Goal: Information Seeking & Learning: Learn about a topic

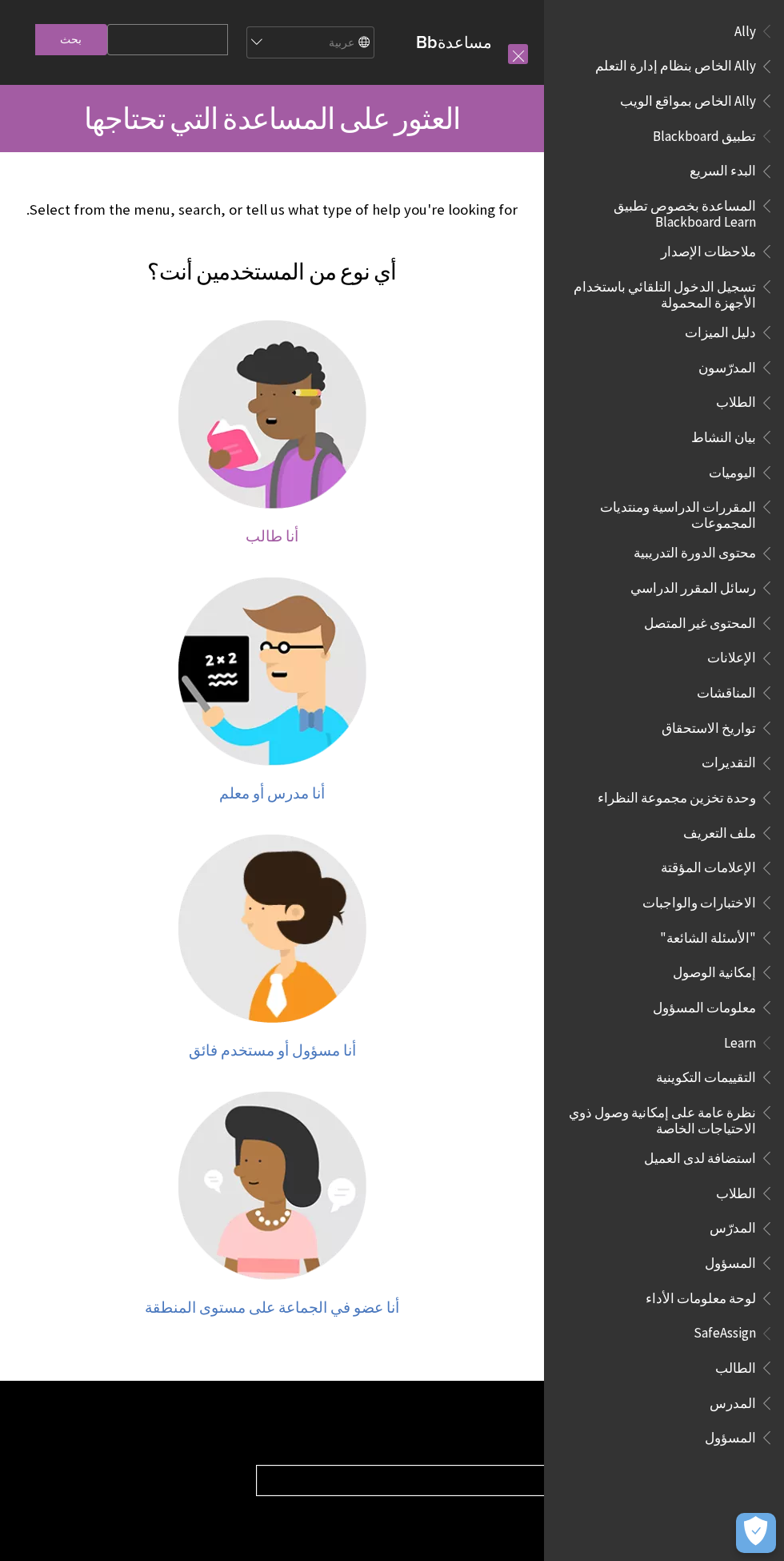
click at [284, 447] on img at bounding box center [273, 415] width 189 height 189
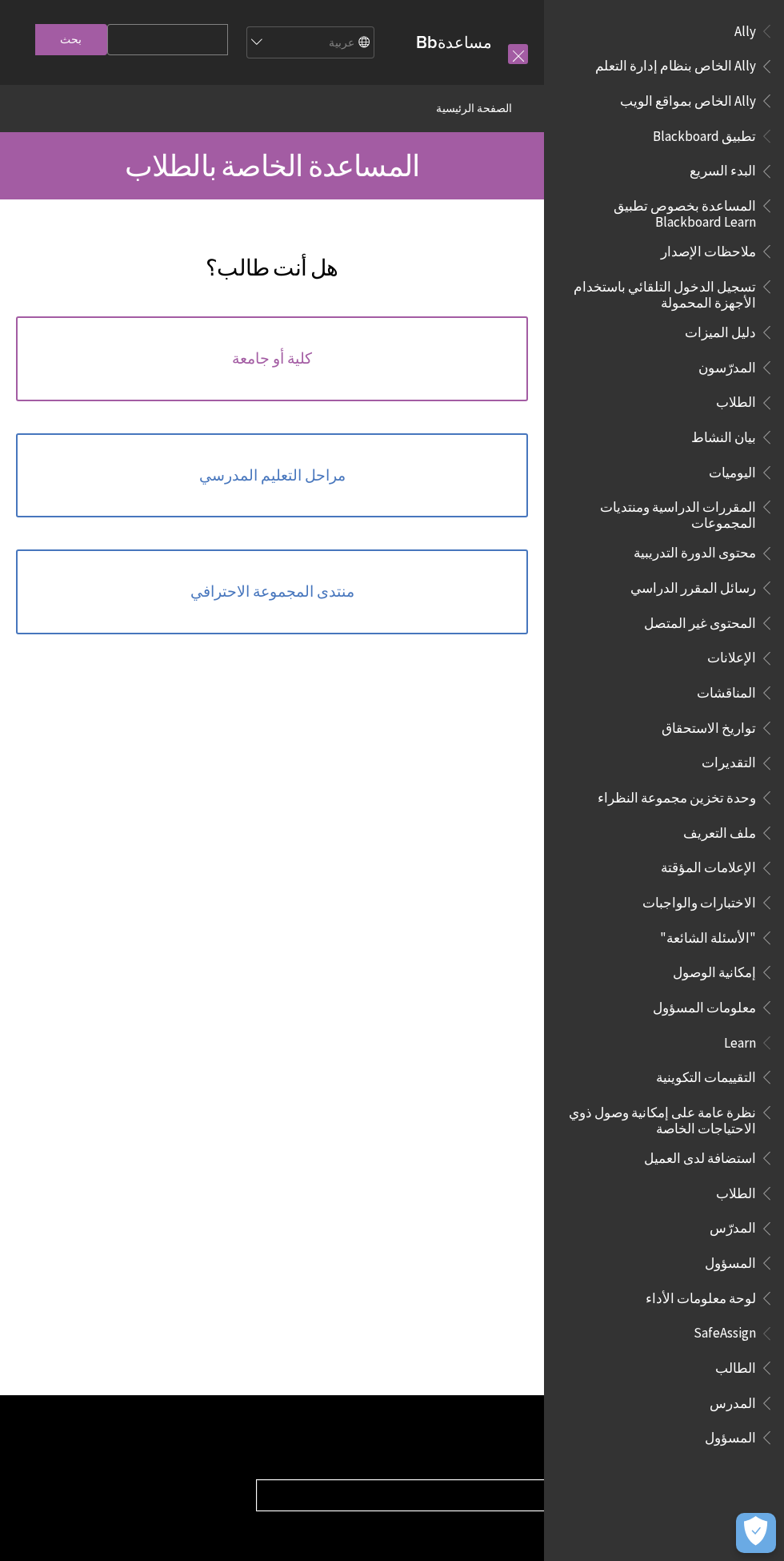
click at [446, 389] on link "كلية أو جامعة" at bounding box center [272, 359] width 512 height 85
click at [447, 634] on link "منتدى المجموعة الاحترافي" at bounding box center [272, 591] width 512 height 85
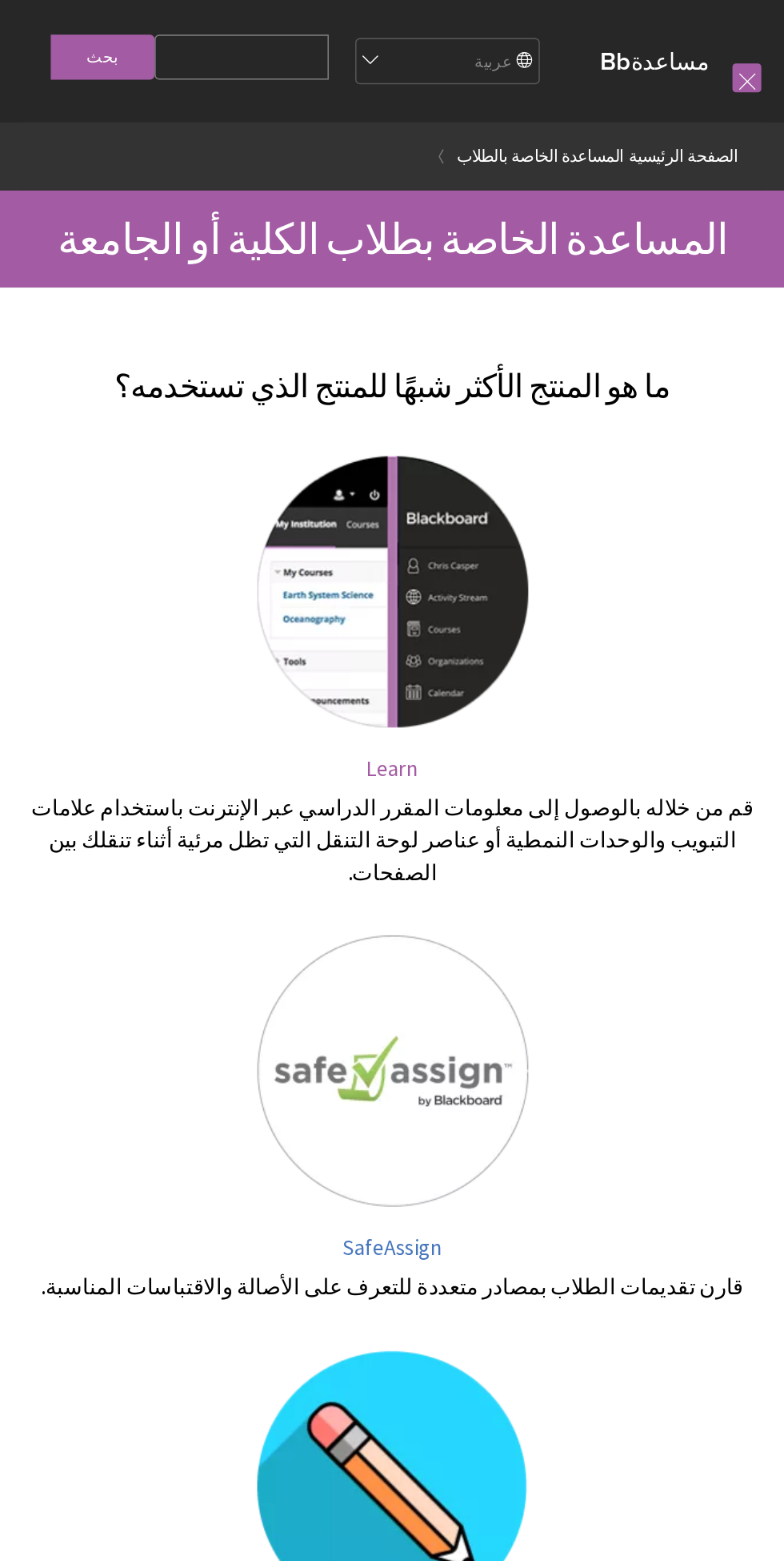
click at [255, 504] on img at bounding box center [273, 411] width 189 height 189
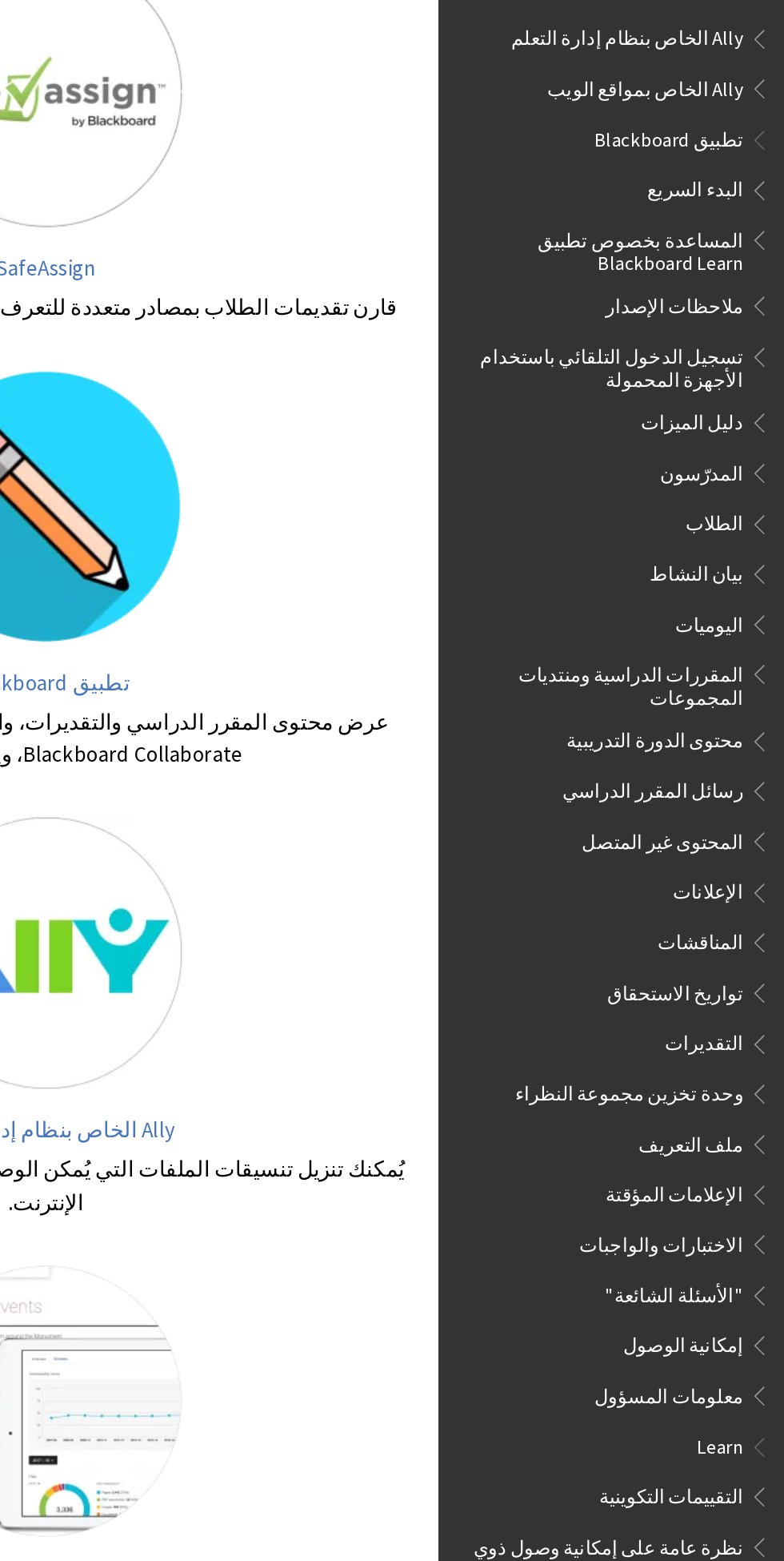
scroll to position [640, 0]
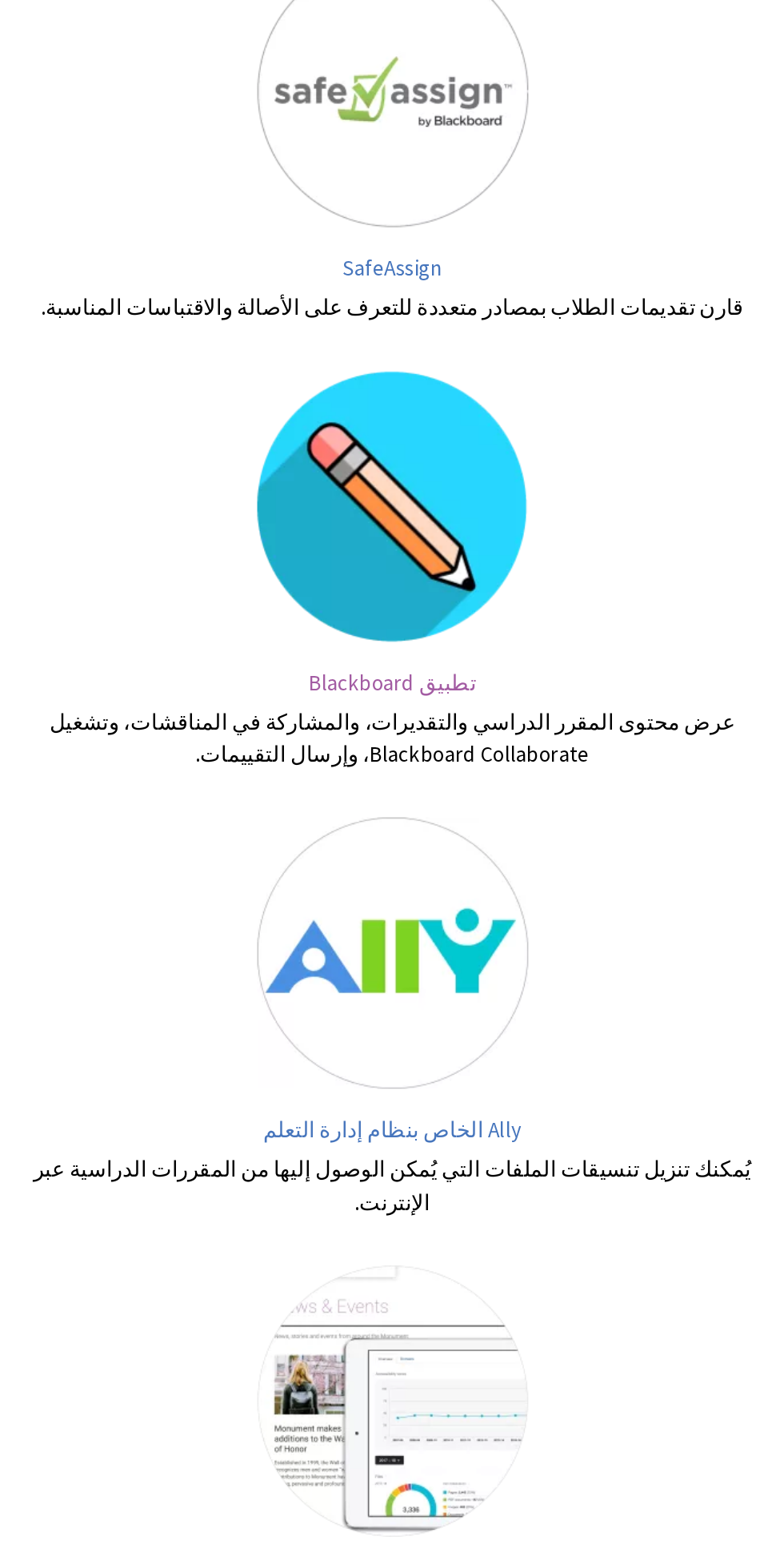
click at [301, 441] on img at bounding box center [273, 390] width 189 height 189
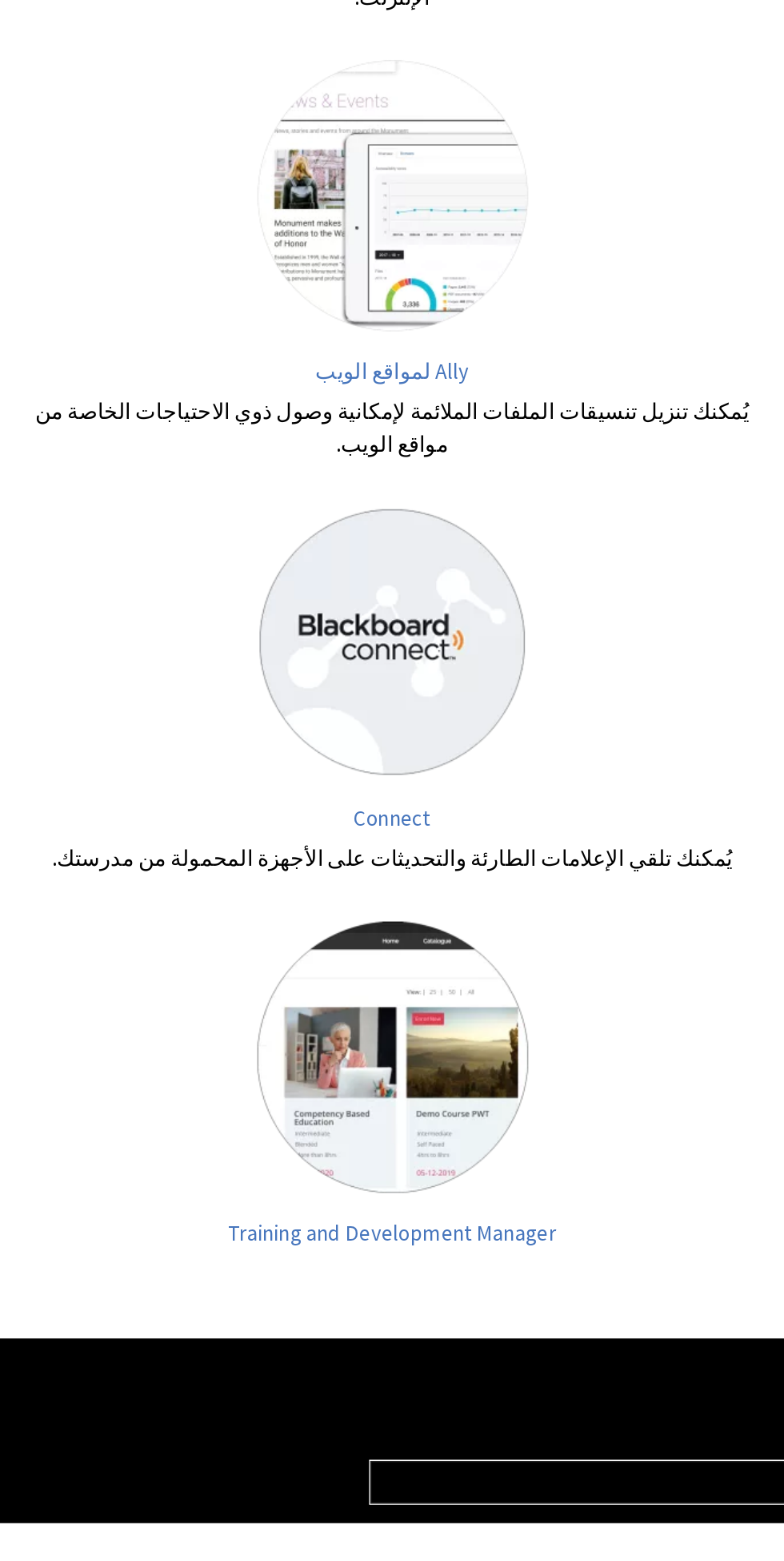
scroll to position [1011, 0]
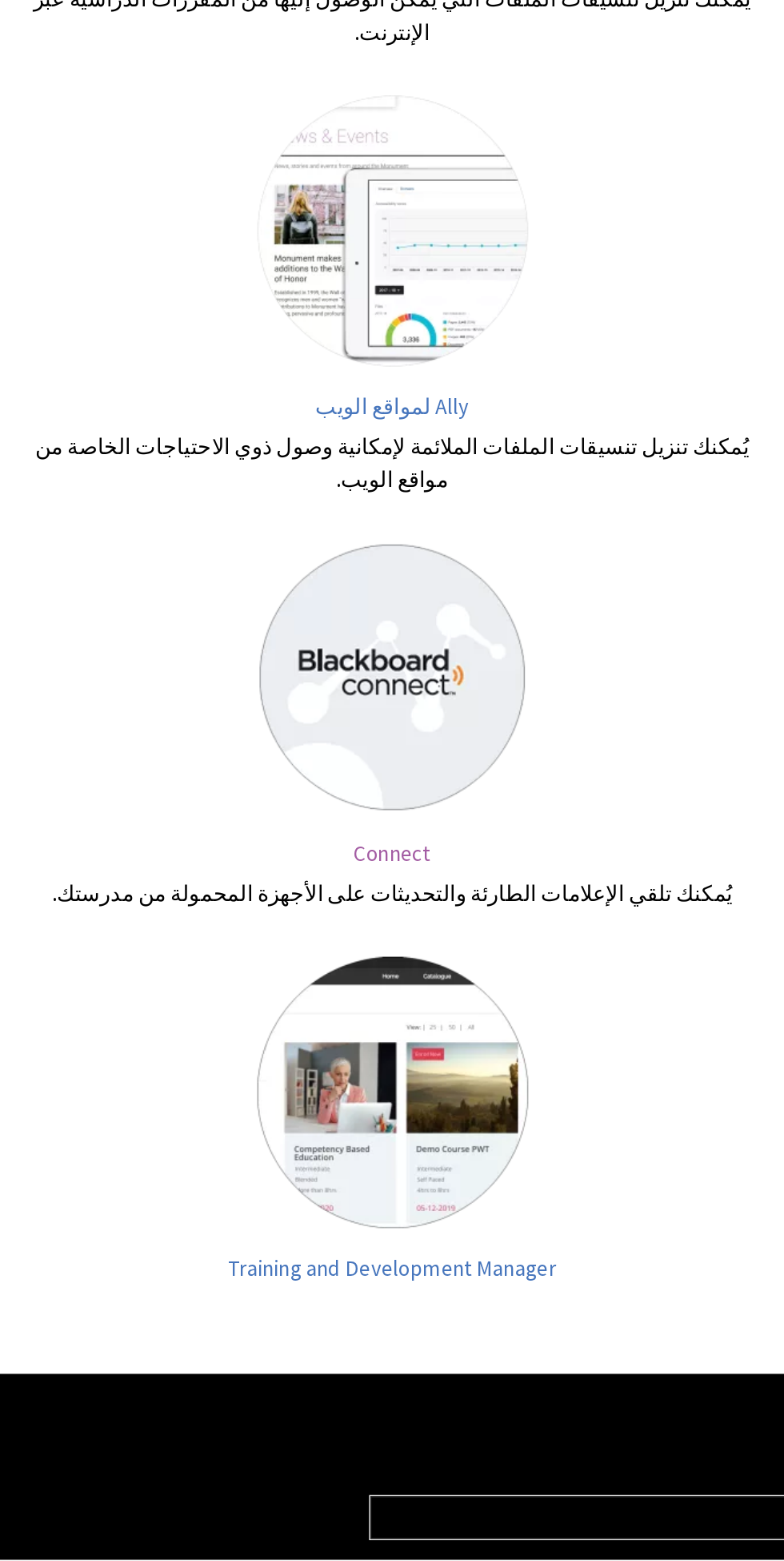
click at [217, 970] on img at bounding box center [273, 949] width 189 height 189
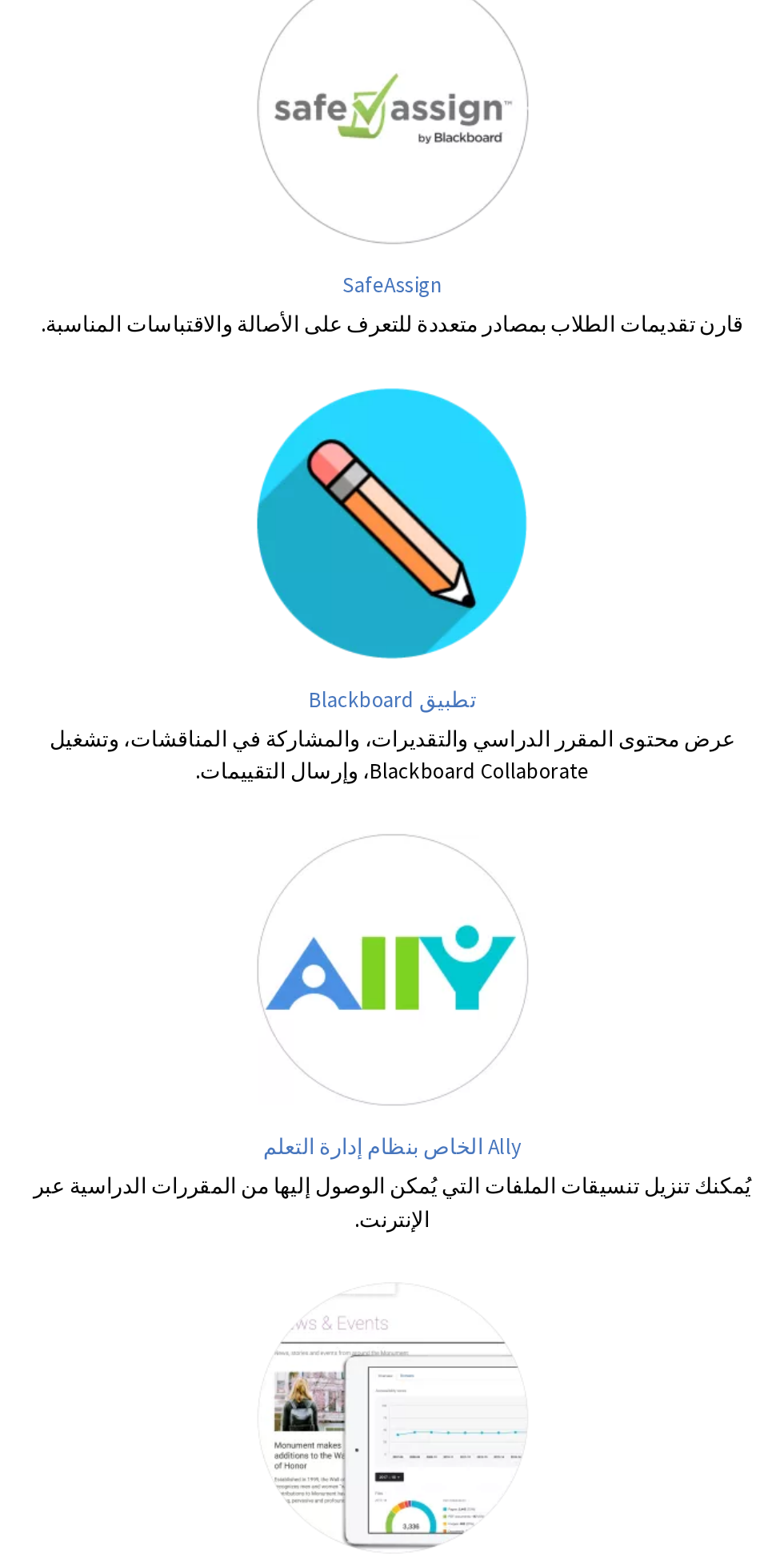
scroll to position [184, 0]
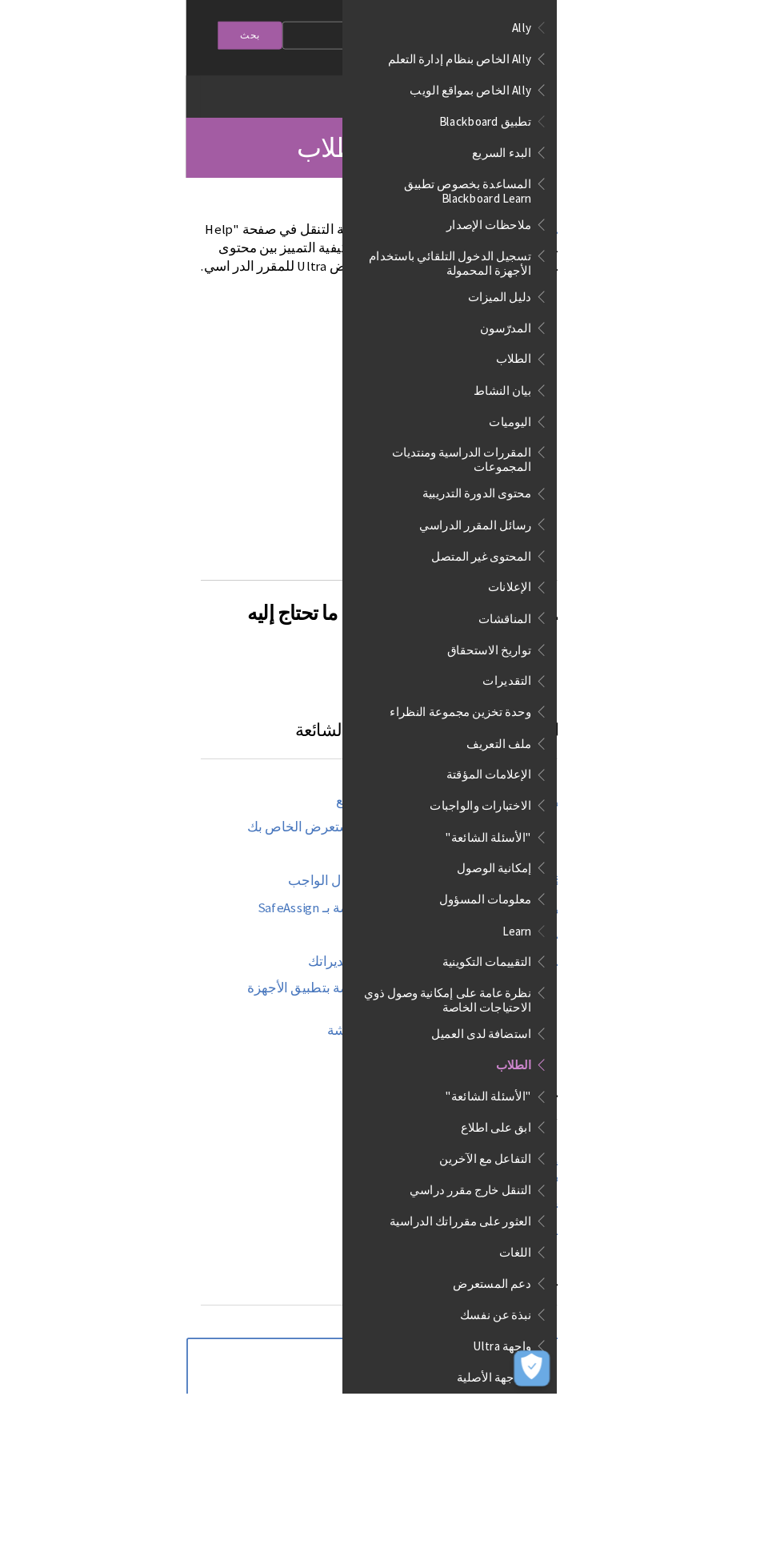
scroll to position [0, -369]
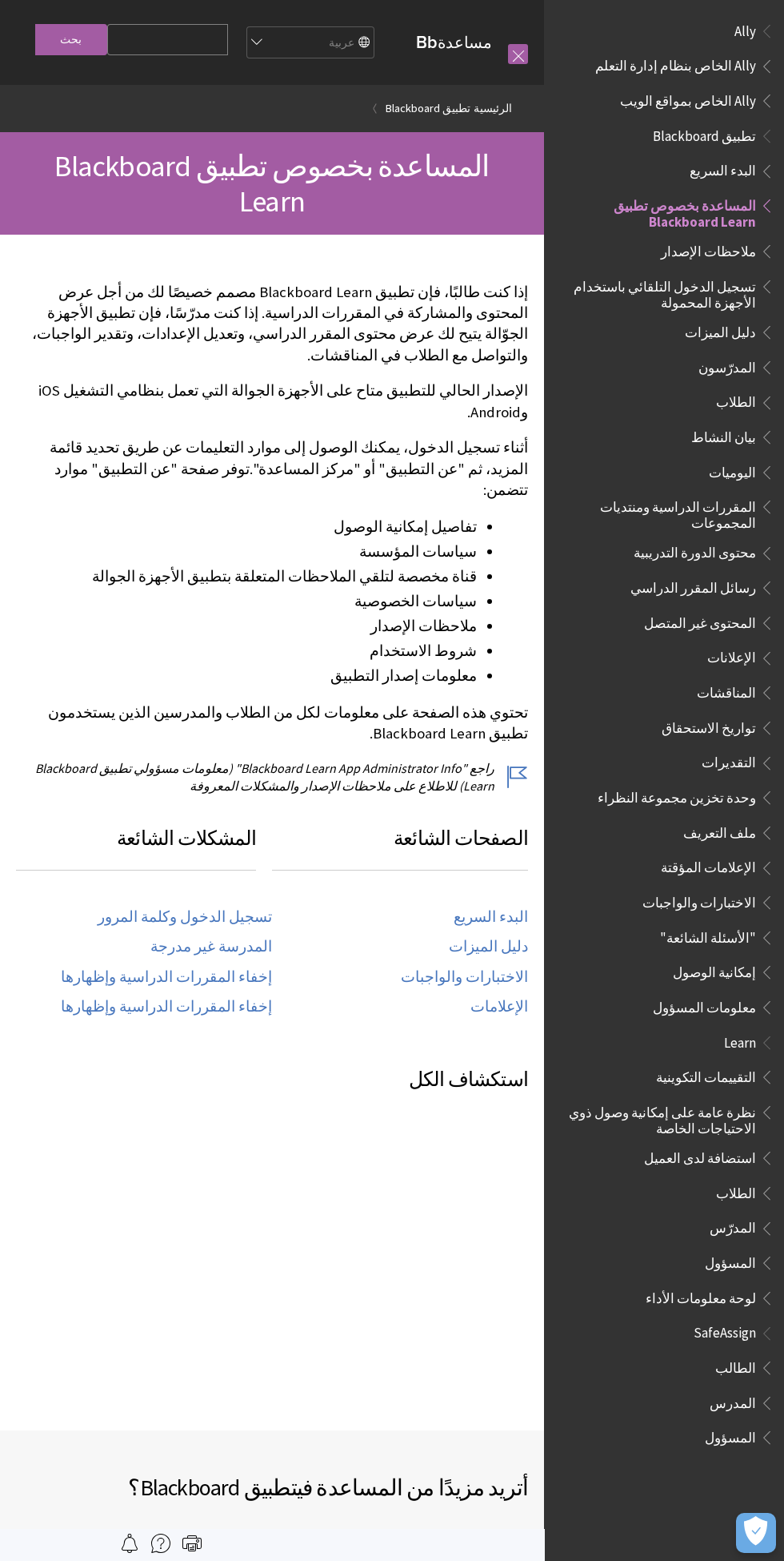
click at [745, 411] on span "الطلاب" at bounding box center [668, 402] width 213 height 27
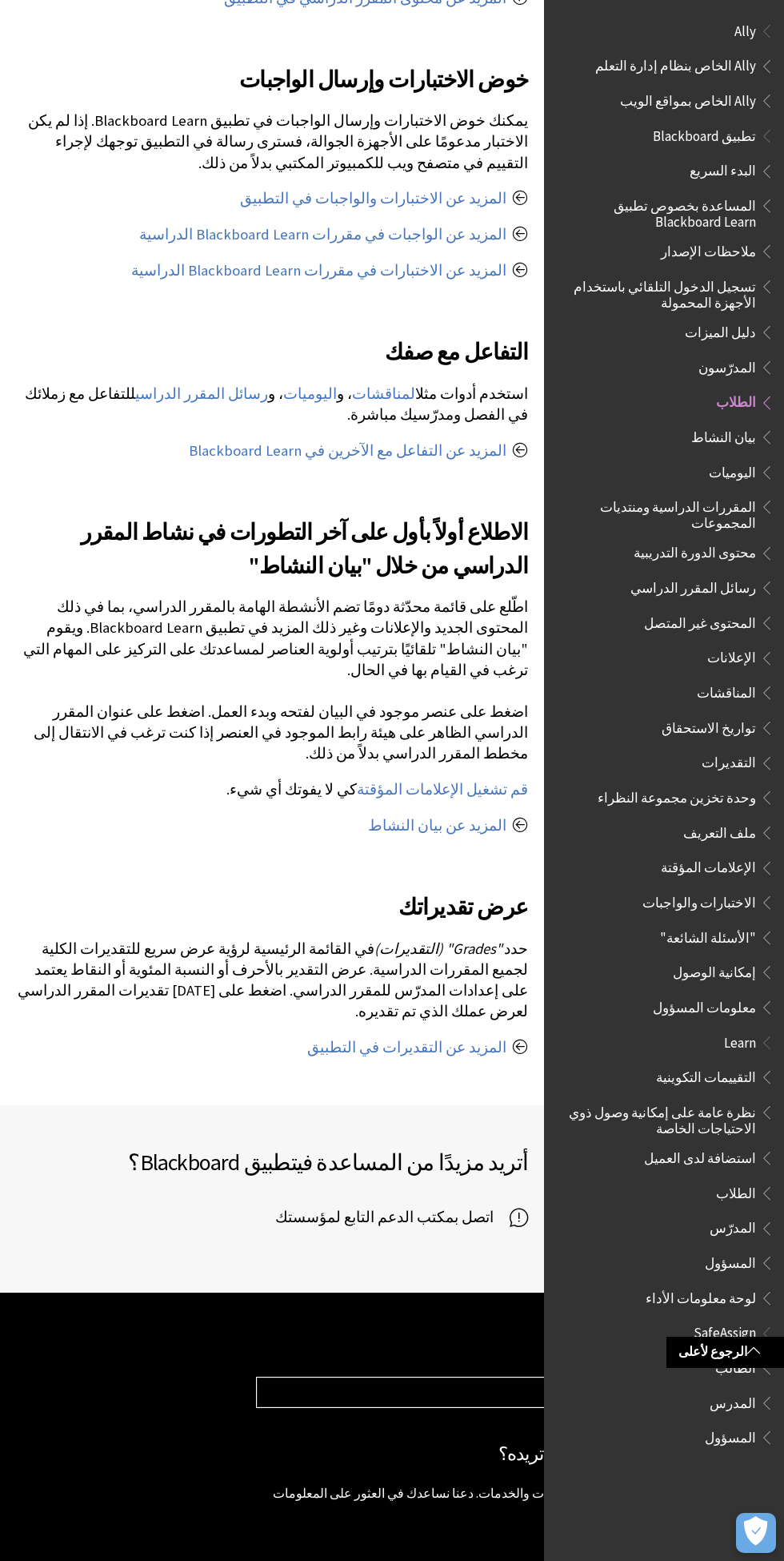
scroll to position [1026, 0]
